Goal: Transaction & Acquisition: Purchase product/service

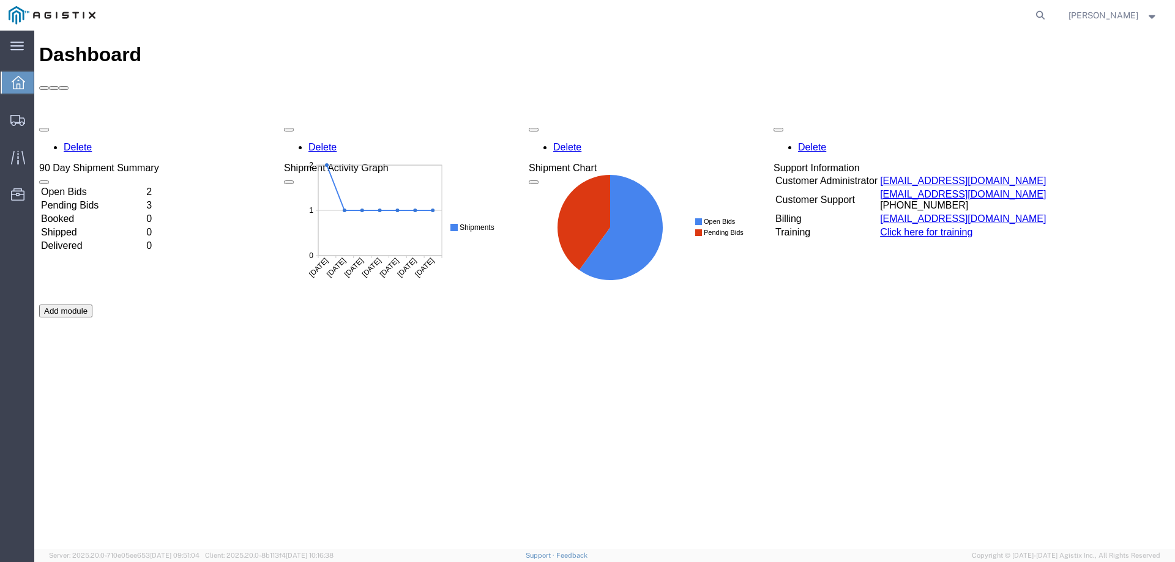
click at [101, 186] on td "Open Bids" at bounding box center [92, 192] width 104 height 12
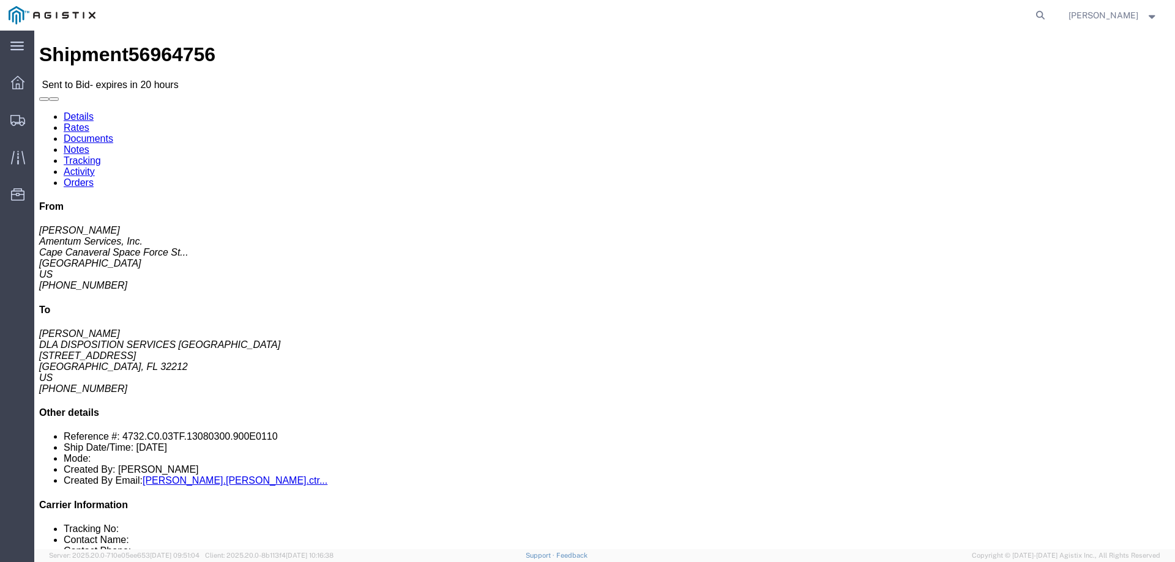
click link "Notes"
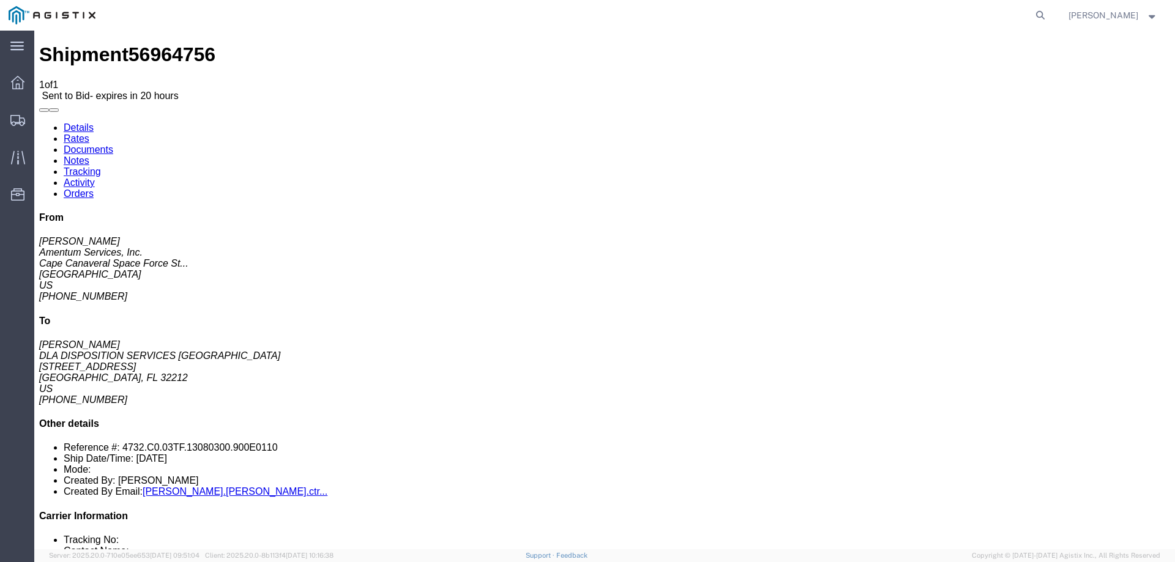
click at [69, 122] on link "Details" at bounding box center [79, 127] width 30 height 10
click link "Enter / Modify Bid"
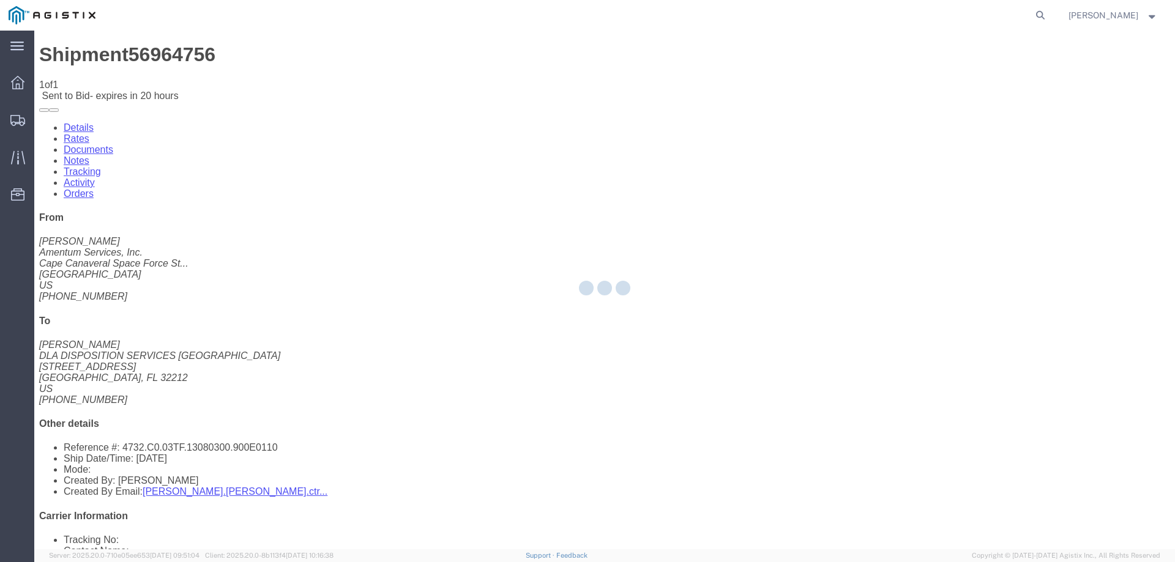
select select "23073"
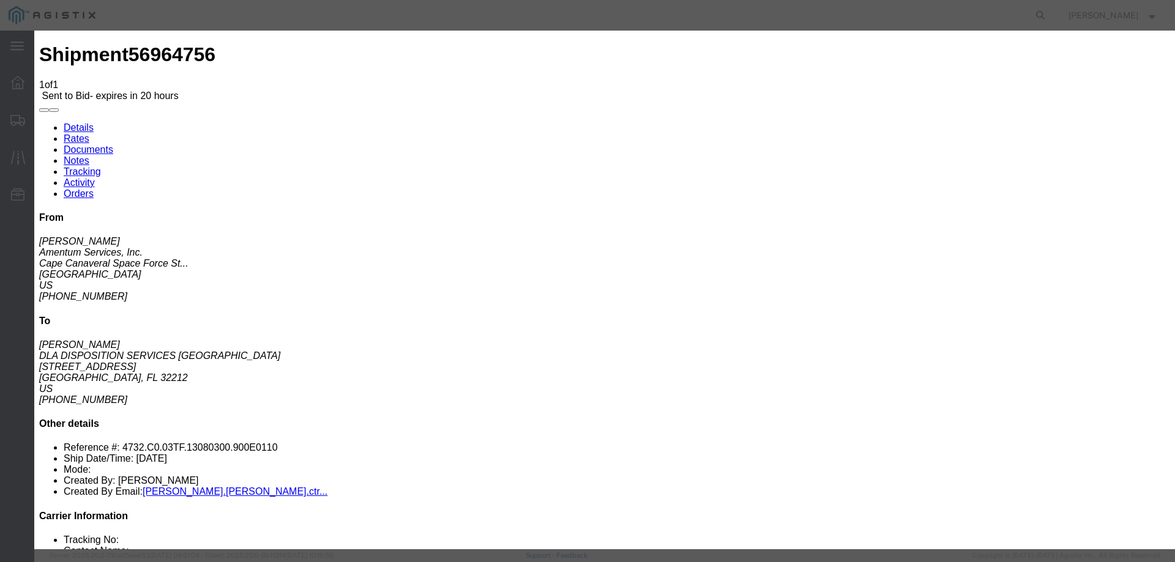
click select "Select Air Ocean TL Standard 3 - 5 Day"
select select "42723"
click select "Select Air Ocean TL Standard 3 - 5 Day"
click input "text"
type input "56964756"
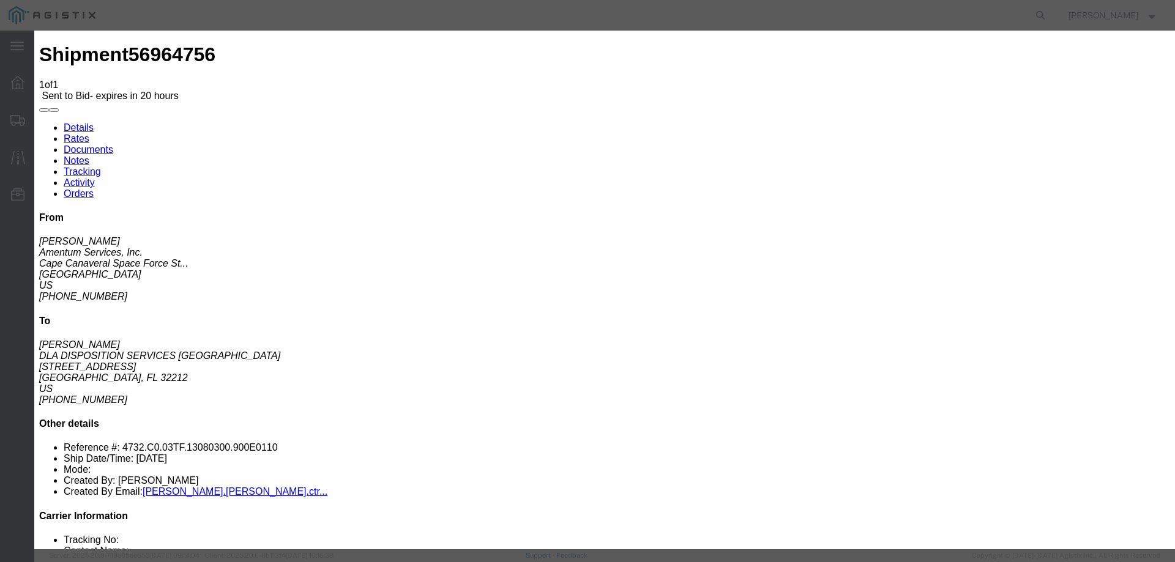
click select "Select Air Less than Truckload Multi-Leg Ocean Freight Rail Small Parcel Truckl…"
select select "TL"
click select "Select Air Less than Truckload Multi-Leg Ocean Freight Rail Small Parcel Truckl…"
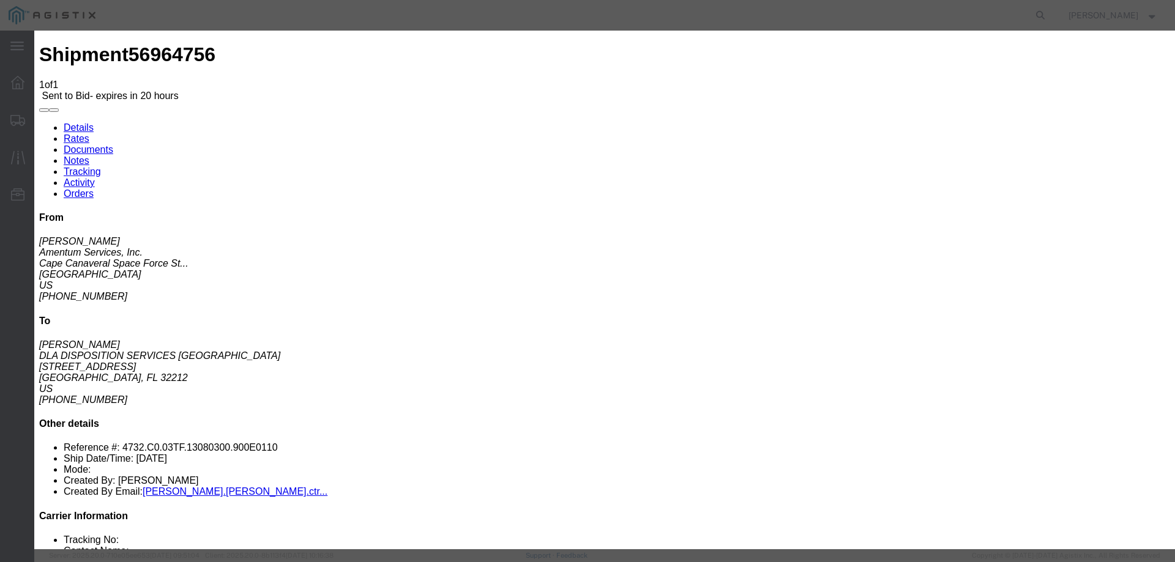
click input "number"
type input "1050"
click textarea
paste textarea "low pro step deck"
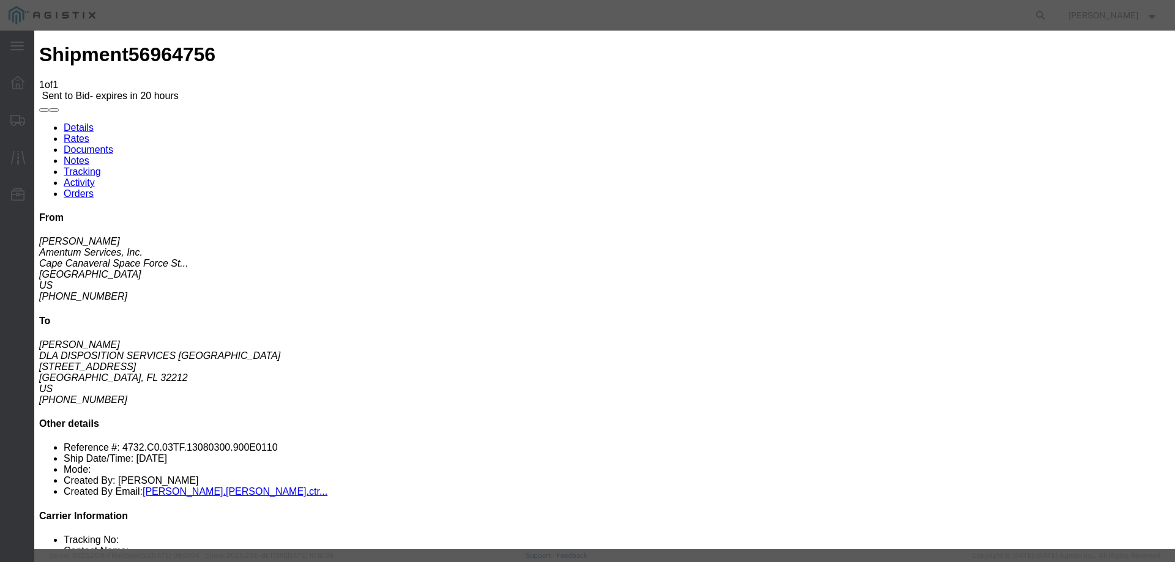
type textarea "low pro step deck with direct delivery no additional insurance requested on quo…"
click input "number"
click button "Submit"
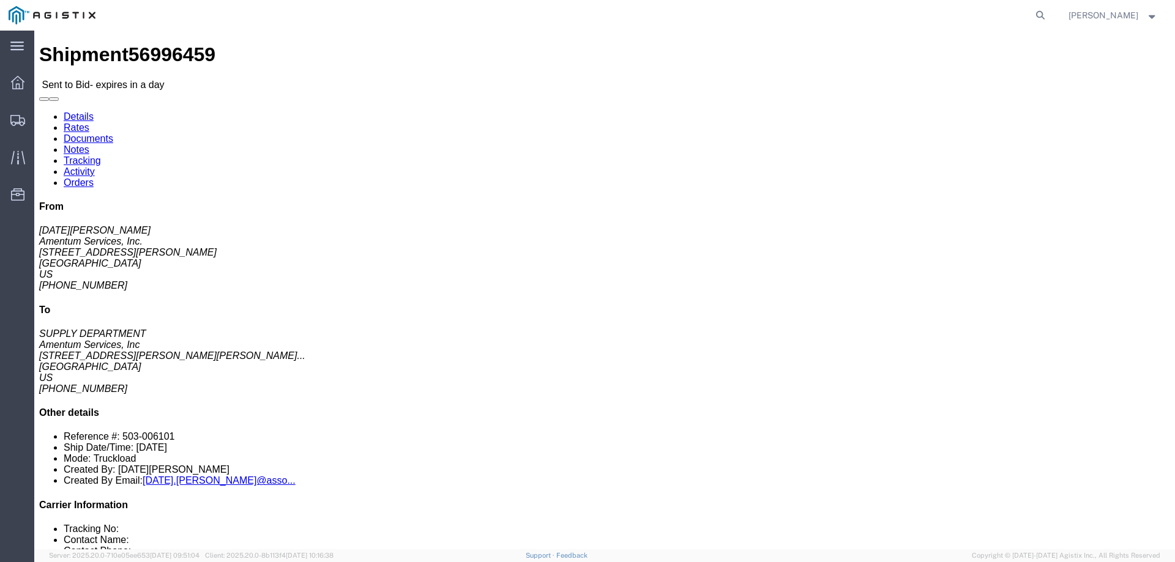
drag, startPoint x: 602, startPoint y: 122, endPoint x: 457, endPoint y: 99, distance: 146.4
click div "Pickup & Delivery Dates [DATE] 12:56 - [DATE] 13:56 Edit Date and Time Pickup D…"
copy div "Pickup & Delivery Dates [DATE] 12:56 - [DATE] 13:56"
click icon "button"
drag, startPoint x: 182, startPoint y: 310, endPoint x: 111, endPoint y: 310, distance: 71.0
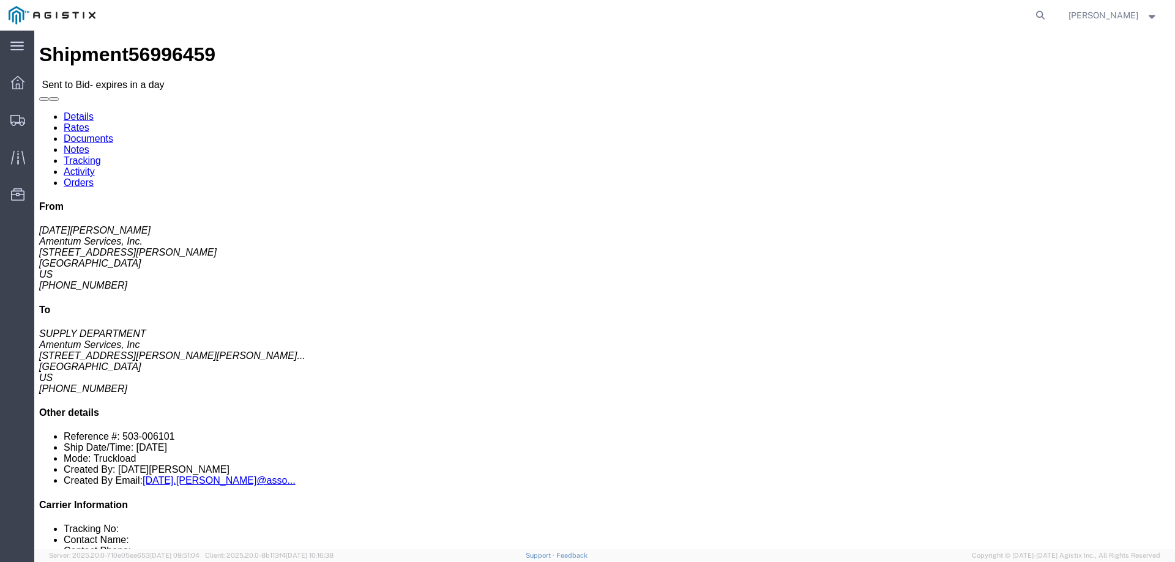
click b "Flat Bed (53 Feet)"
copy b "Flat Bed (53 Feet)"
click div "Leg 1 - Truckload Vehicle 1: Flat Bed (53 Feet) Number of trucks: 1"
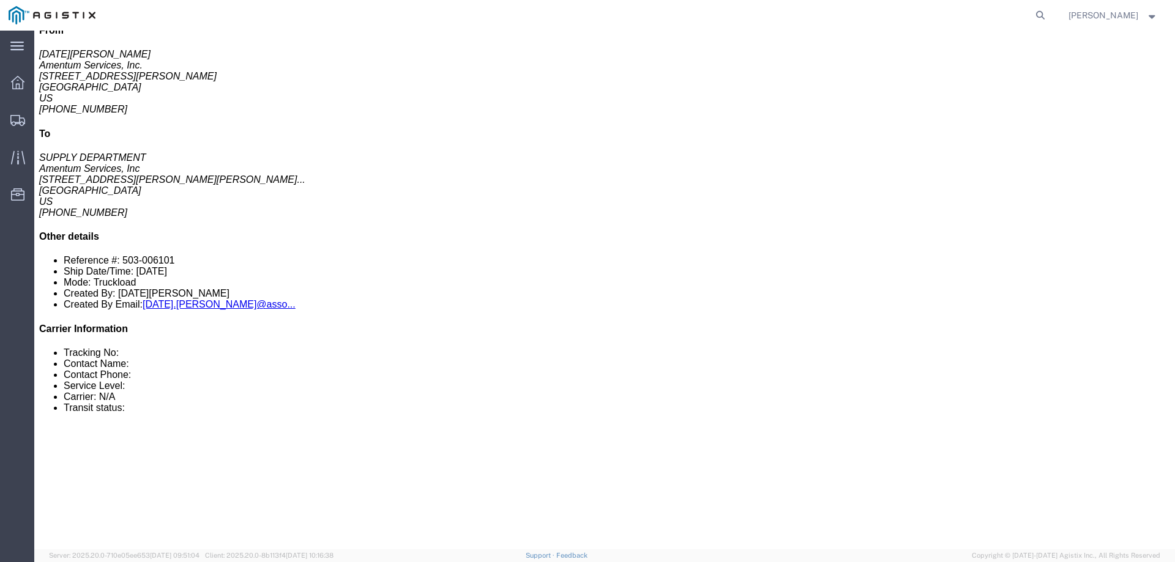
scroll to position [184, 0]
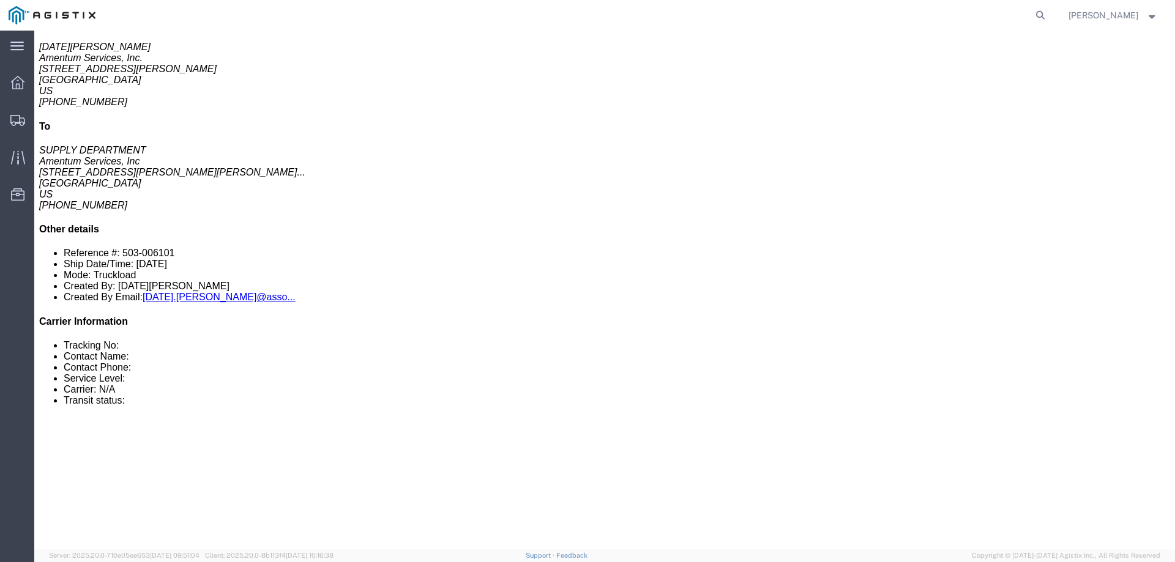
drag, startPoint x: 209, startPoint y: 280, endPoint x: 21, endPoint y: 234, distance: 192.8
click div "1 Your Packaging Total weight: 305.00 LBS Dimensions: L 192.00 x W 21.00 x H 13…"
copy div "1 Your Packaging Total weight: 305.00 LBS Dimensions: L 192.00 x W 21.00 x H 13…"
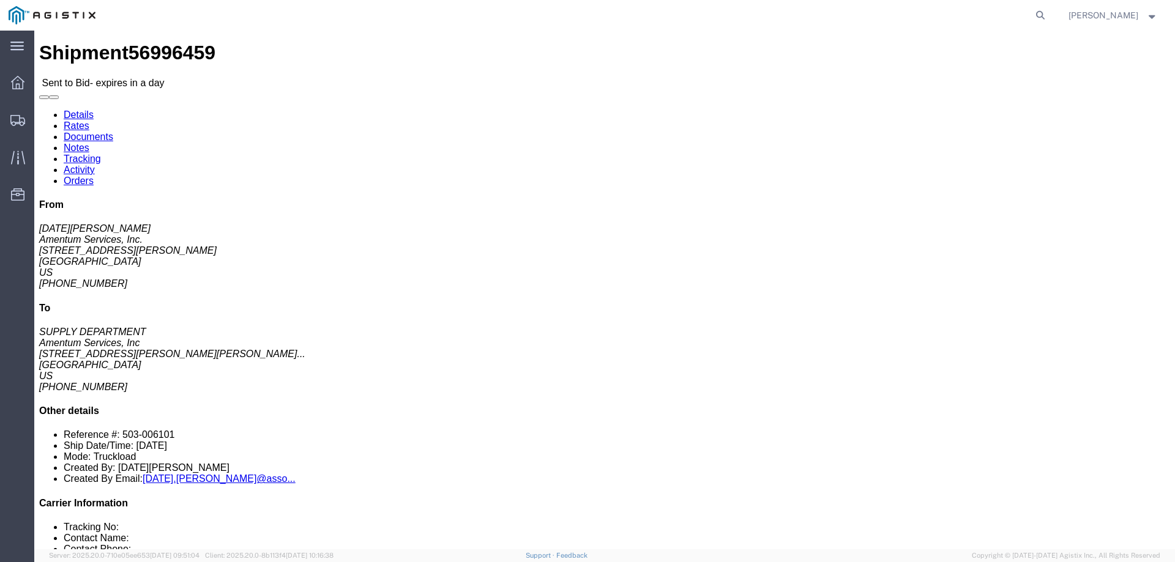
scroll to position [0, 0]
drag, startPoint x: 83, startPoint y: 144, endPoint x: 15, endPoint y: 100, distance: 81.2
click div "Ship From Amentum Services, Inc. ([DATE][PERSON_NAME]) [STREET_ADDRESS][PERSON_…"
copy div "Ship From Amentum Services, Inc. ([DATE][PERSON_NAME]) [STREET_ADDRESS][PERSON_…"
drag, startPoint x: 309, startPoint y: 154, endPoint x: 236, endPoint y: 104, distance: 88.4
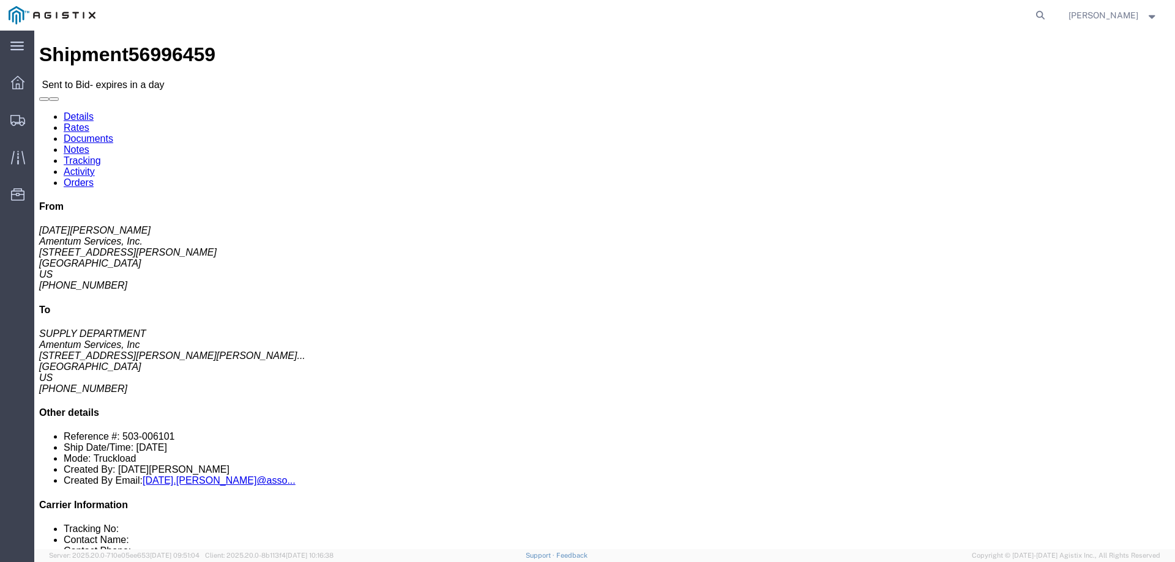
click div "Ship To Amentum Services, Inc (SUPPLY DEPARTMENT) [STREET_ADDRESS][PERSON_NAME]…"
copy div "Ship To Amentum Services, Inc (SUPPLY DEPARTMENT) [STREET_ADDRESS][PERSON_NAME]…"
click link "Notes"
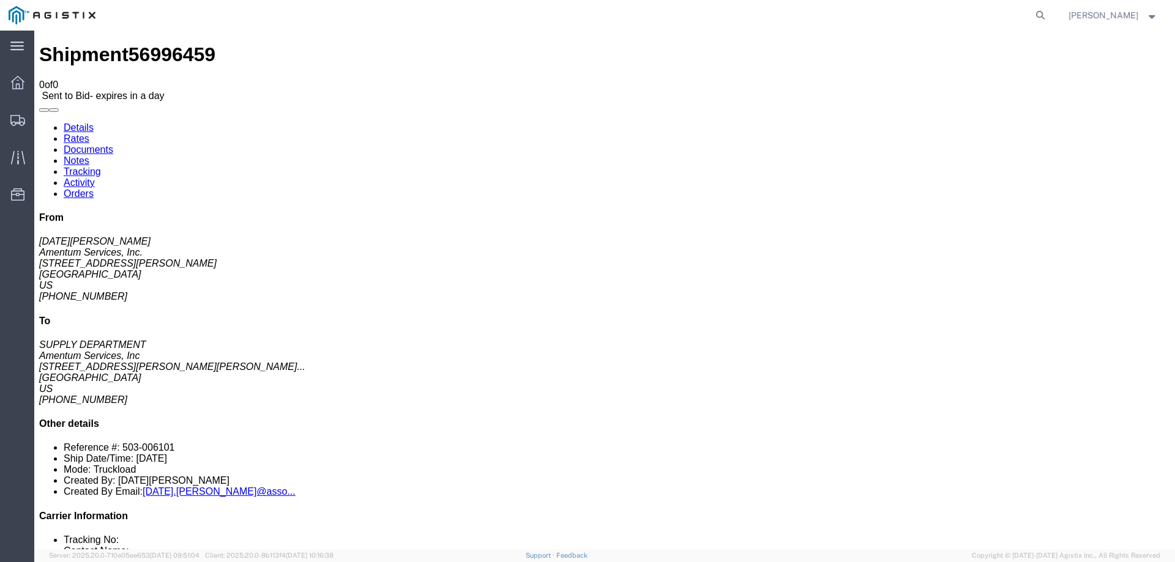
click at [72, 122] on link "Details" at bounding box center [79, 127] width 30 height 10
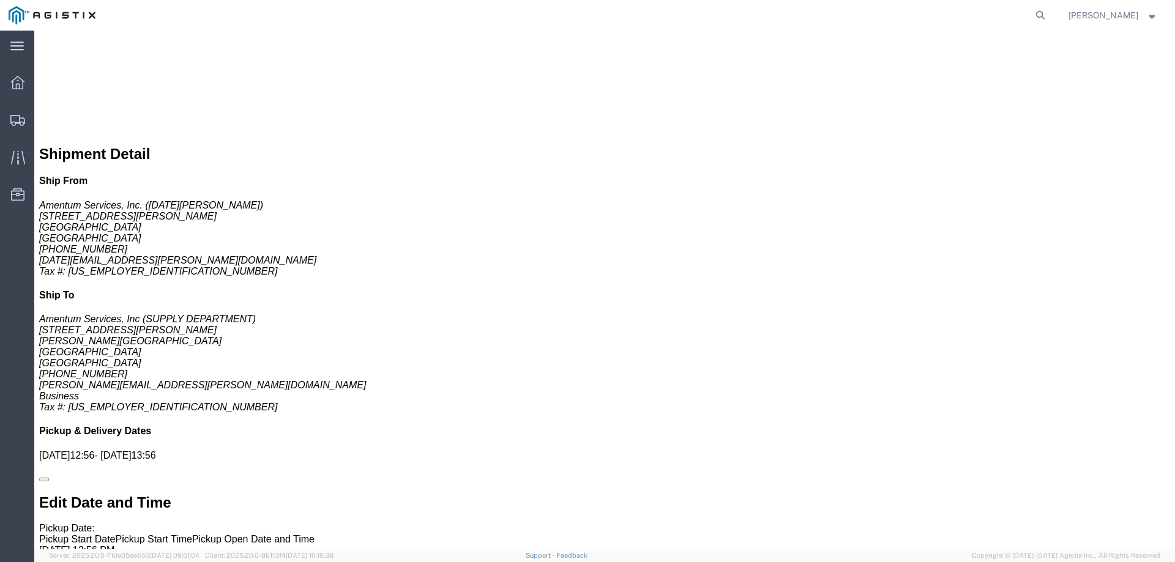
scroll to position [741, 0]
